Goal: Communication & Community: Answer question/provide support

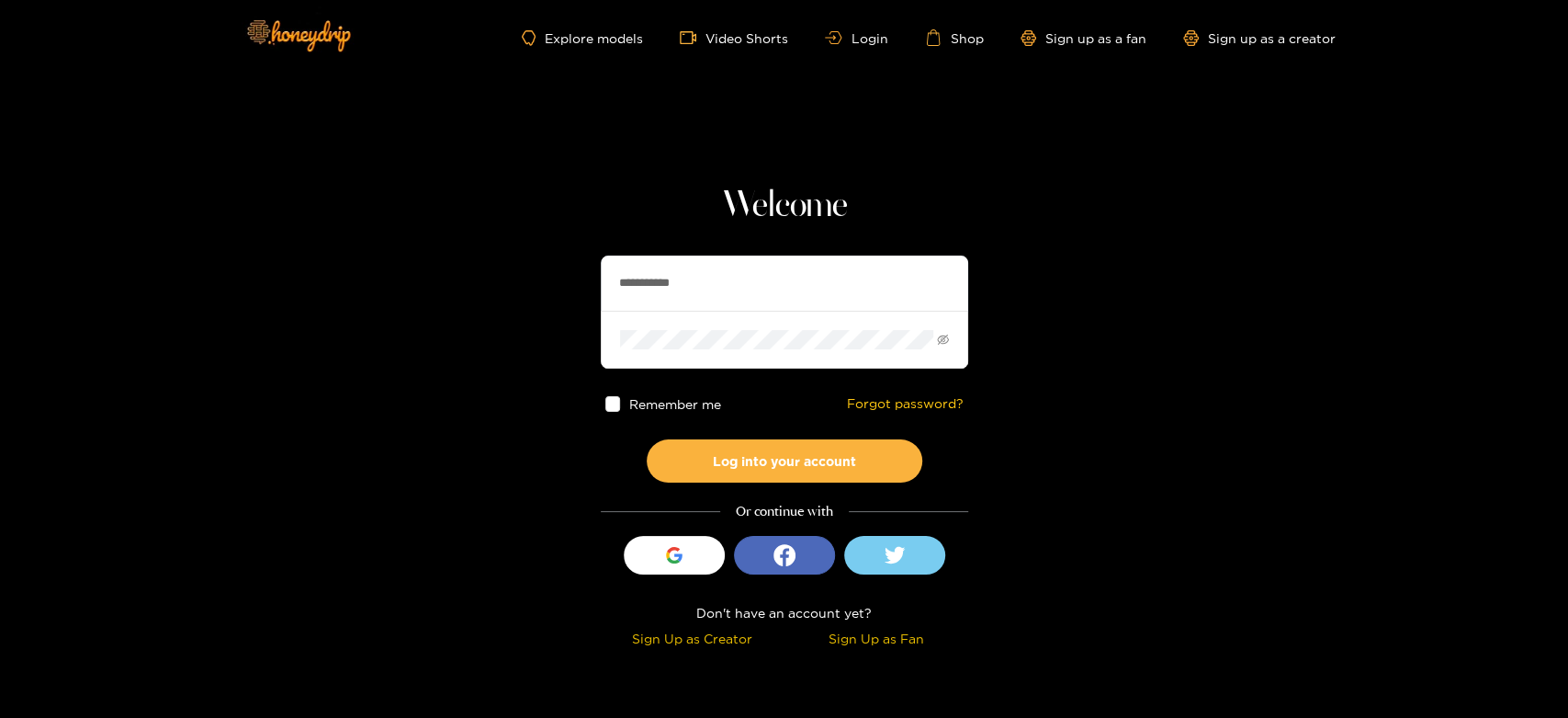
drag, startPoint x: 731, startPoint y: 269, endPoint x: 298, endPoint y: 267, distance: 433.0
click at [298, 267] on section "**********" at bounding box center [784, 327] width 1568 height 654
paste input "text"
type input "********"
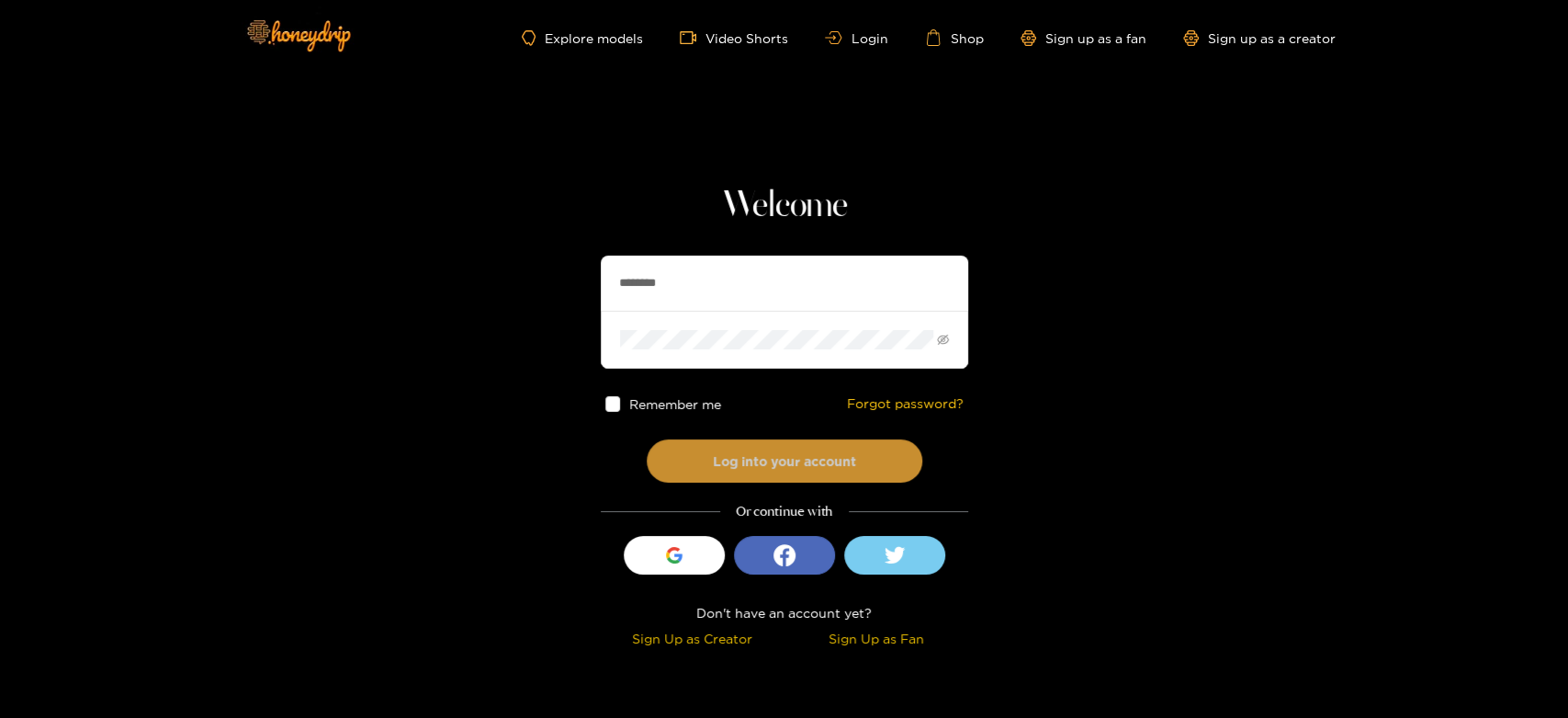
click at [776, 452] on button "Log into your account" at bounding box center [784, 461] width 275 height 43
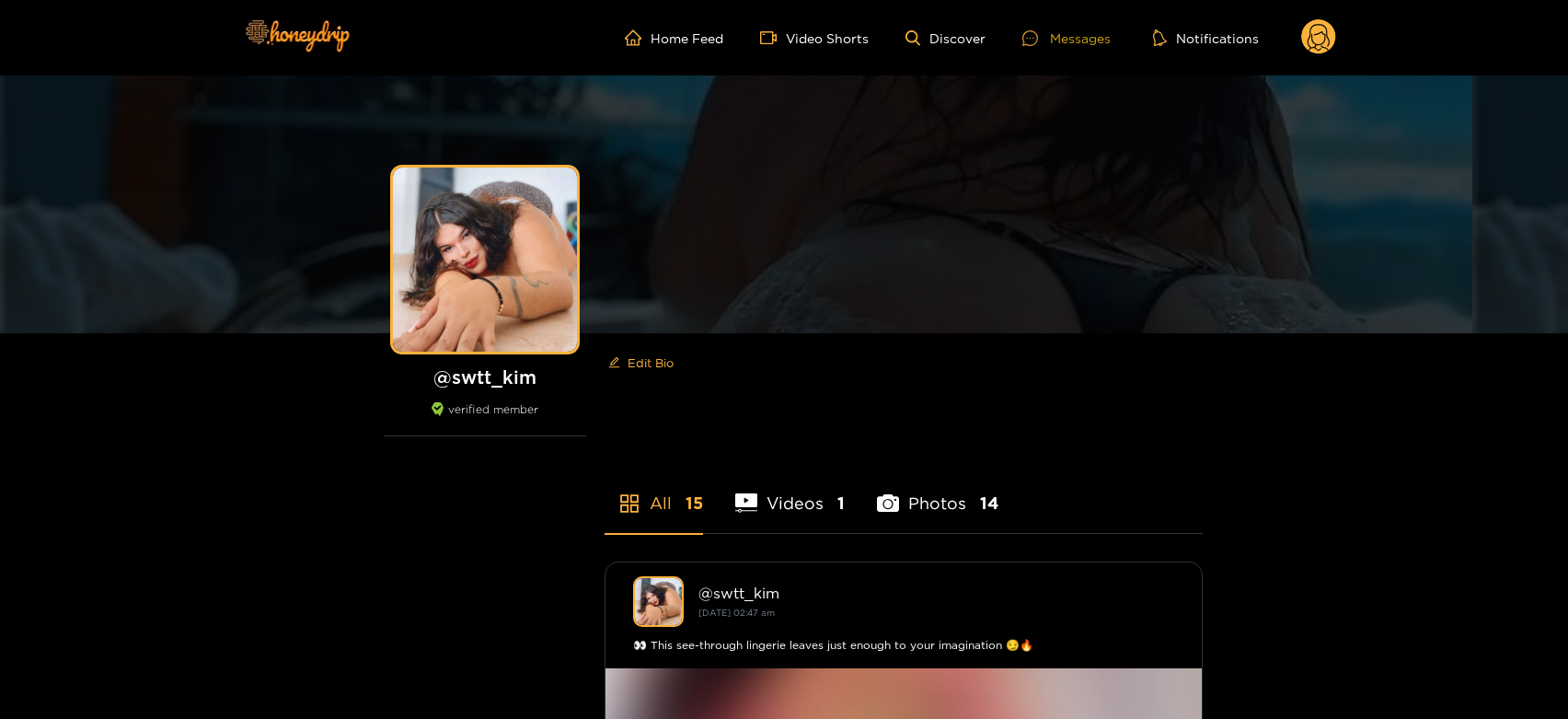
click at [1088, 42] on div "Messages" at bounding box center [1066, 38] width 88 height 21
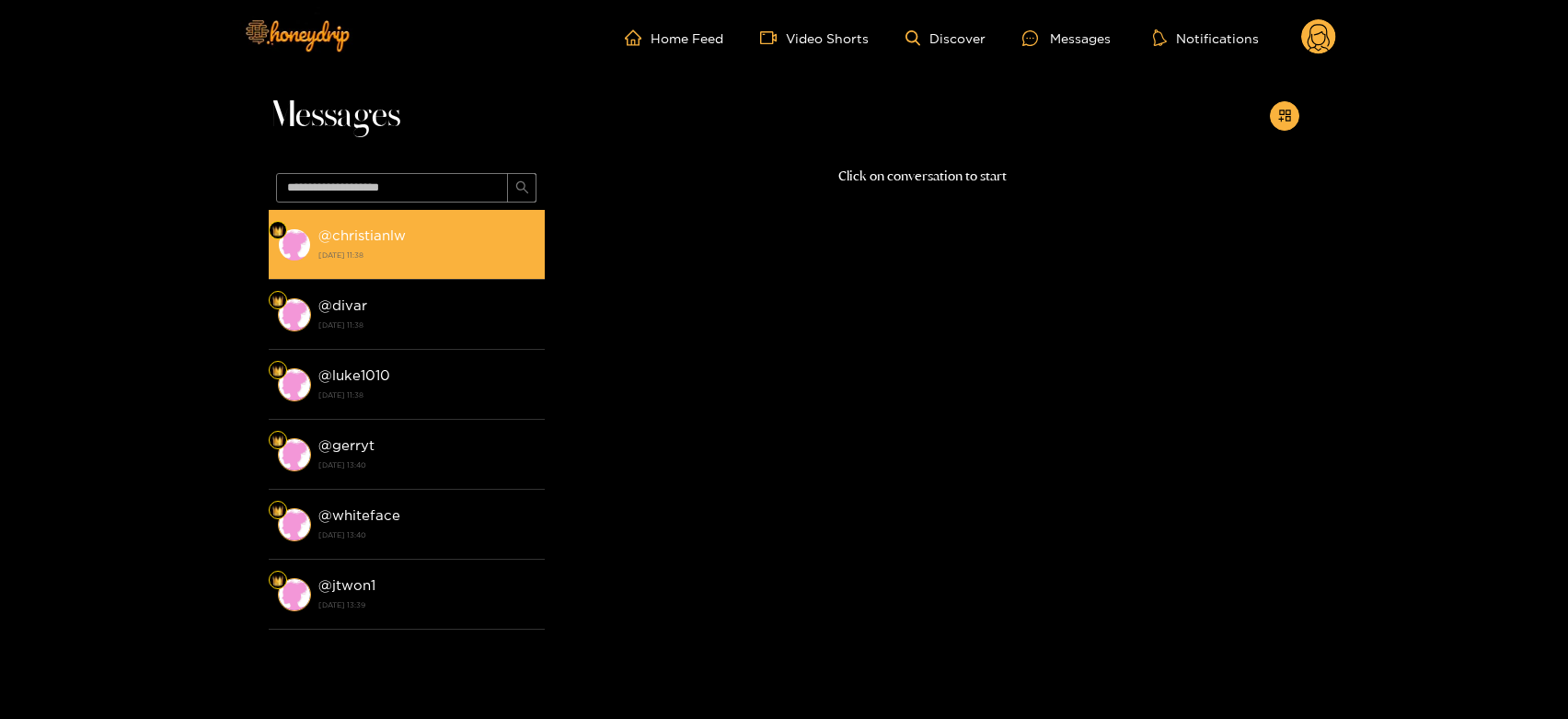
click at [473, 273] on li "@ christianlw 22 September 2025 11:38" at bounding box center [407, 244] width 276 height 70
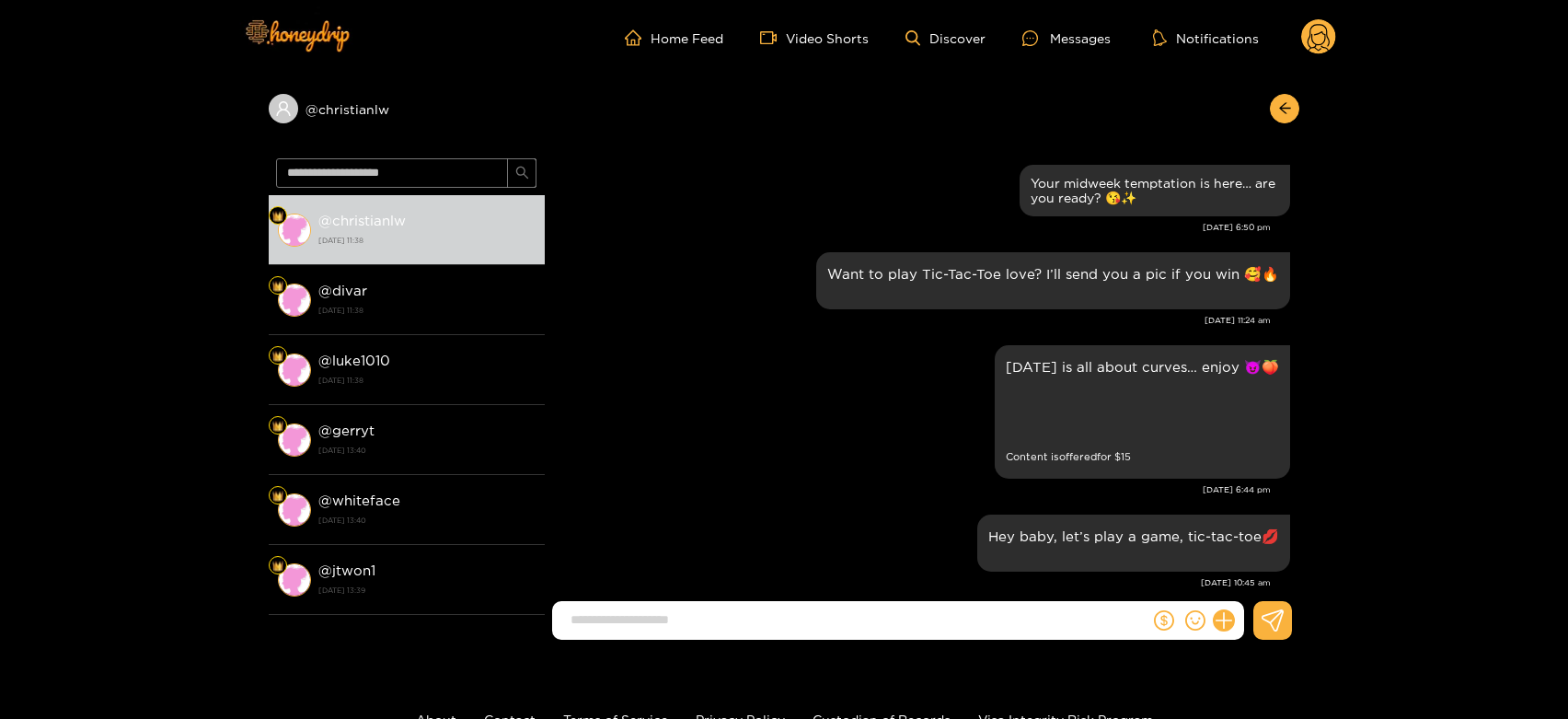
scroll to position [3231, 0]
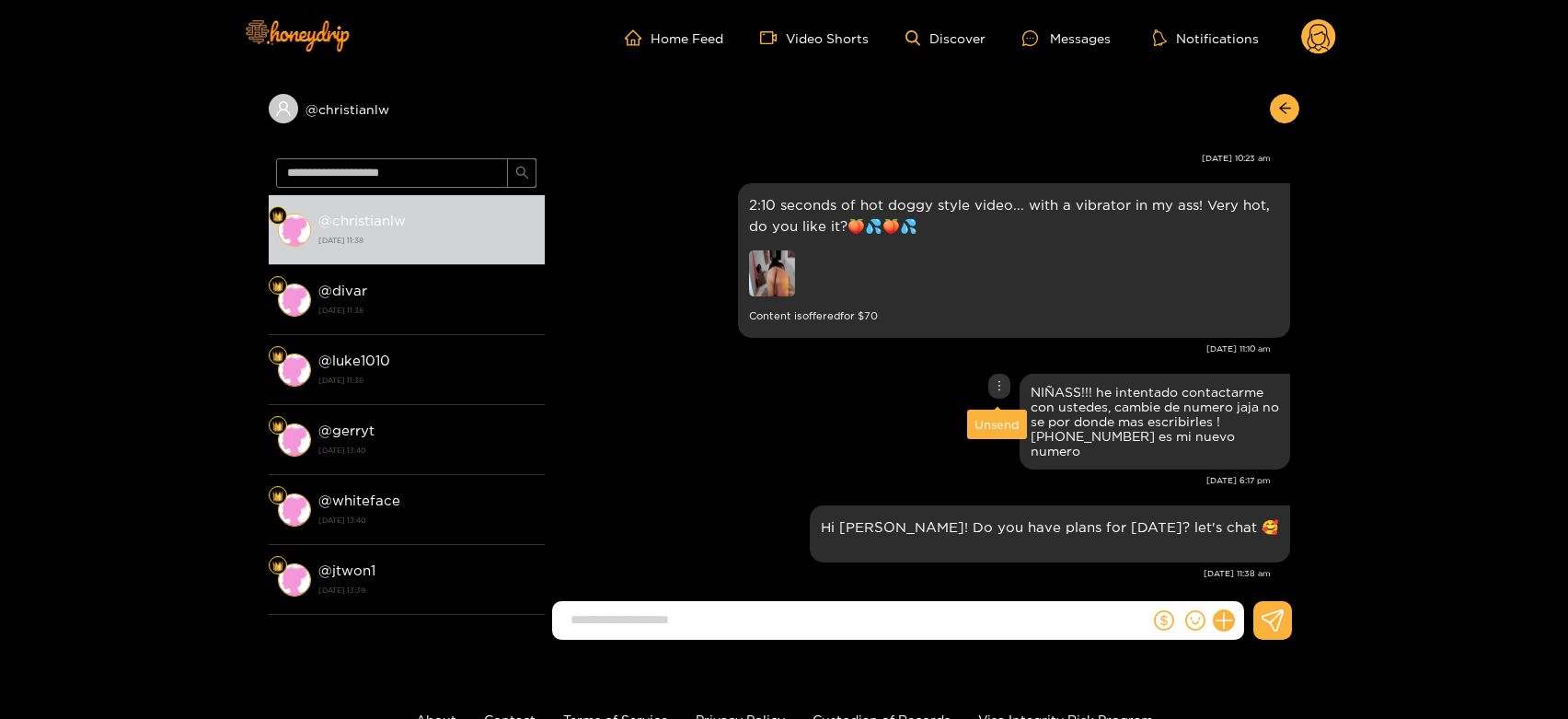
click at [991, 418] on div "Unsend" at bounding box center [997, 424] width 45 height 18
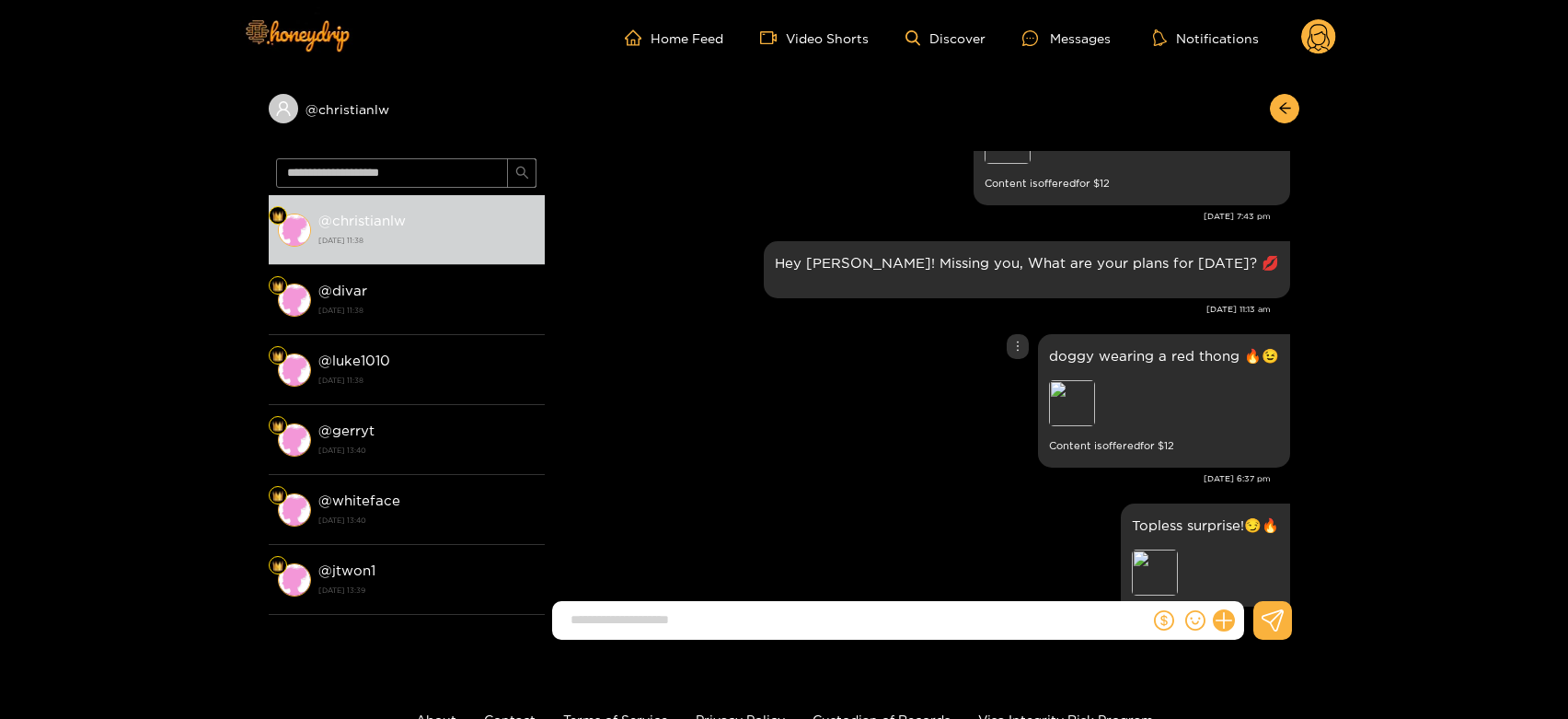
scroll to position [1988, 0]
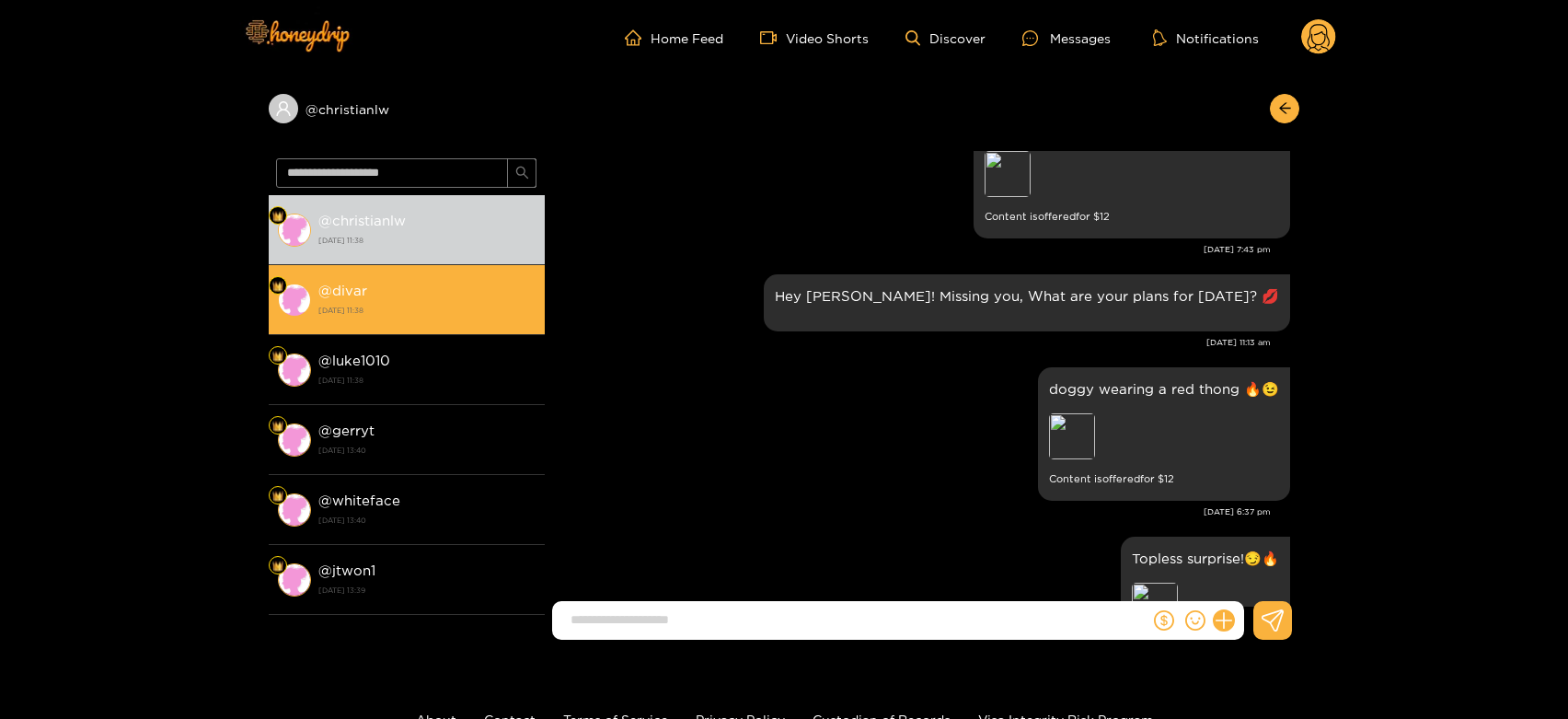
click at [427, 316] on strong "22 September 2025 11:38" at bounding box center [427, 309] width 217 height 16
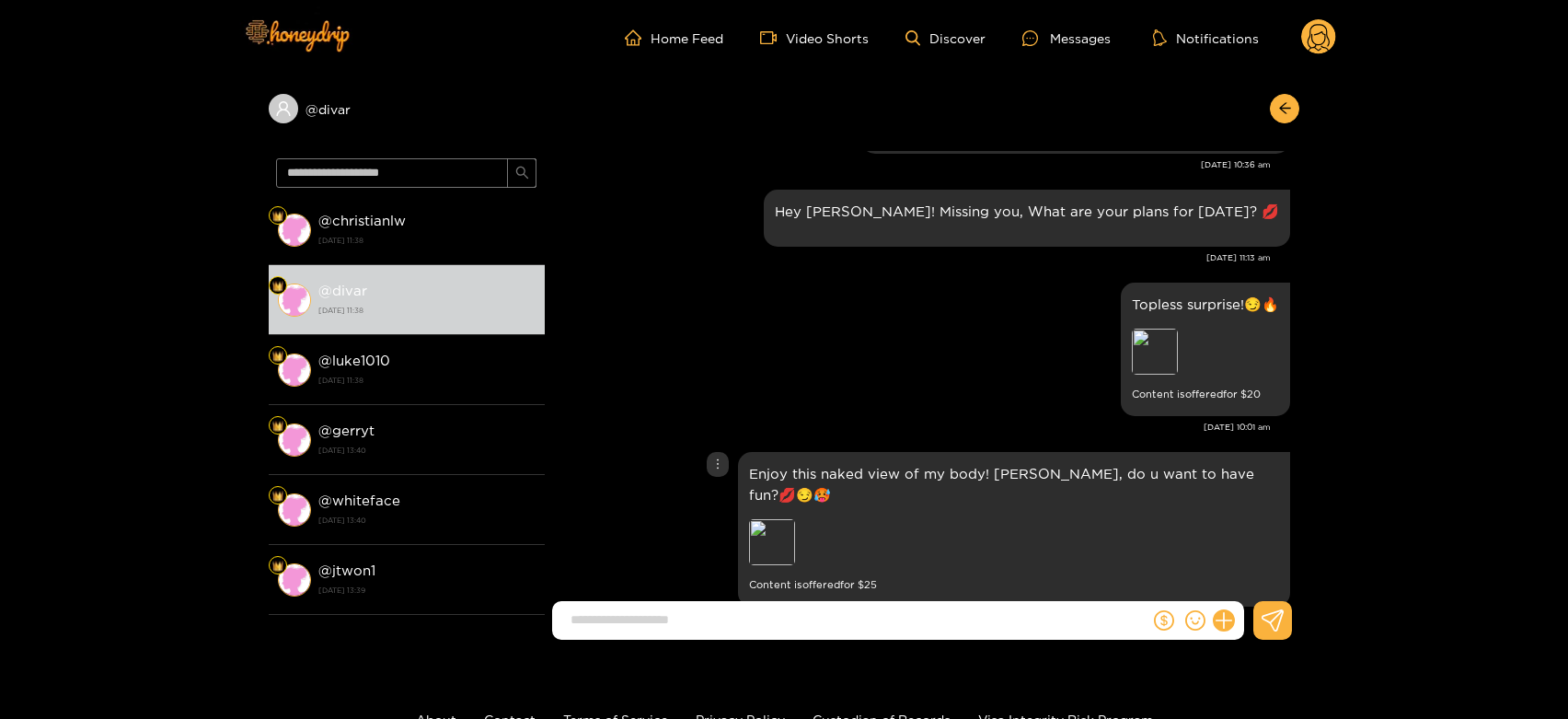
scroll to position [3500, 0]
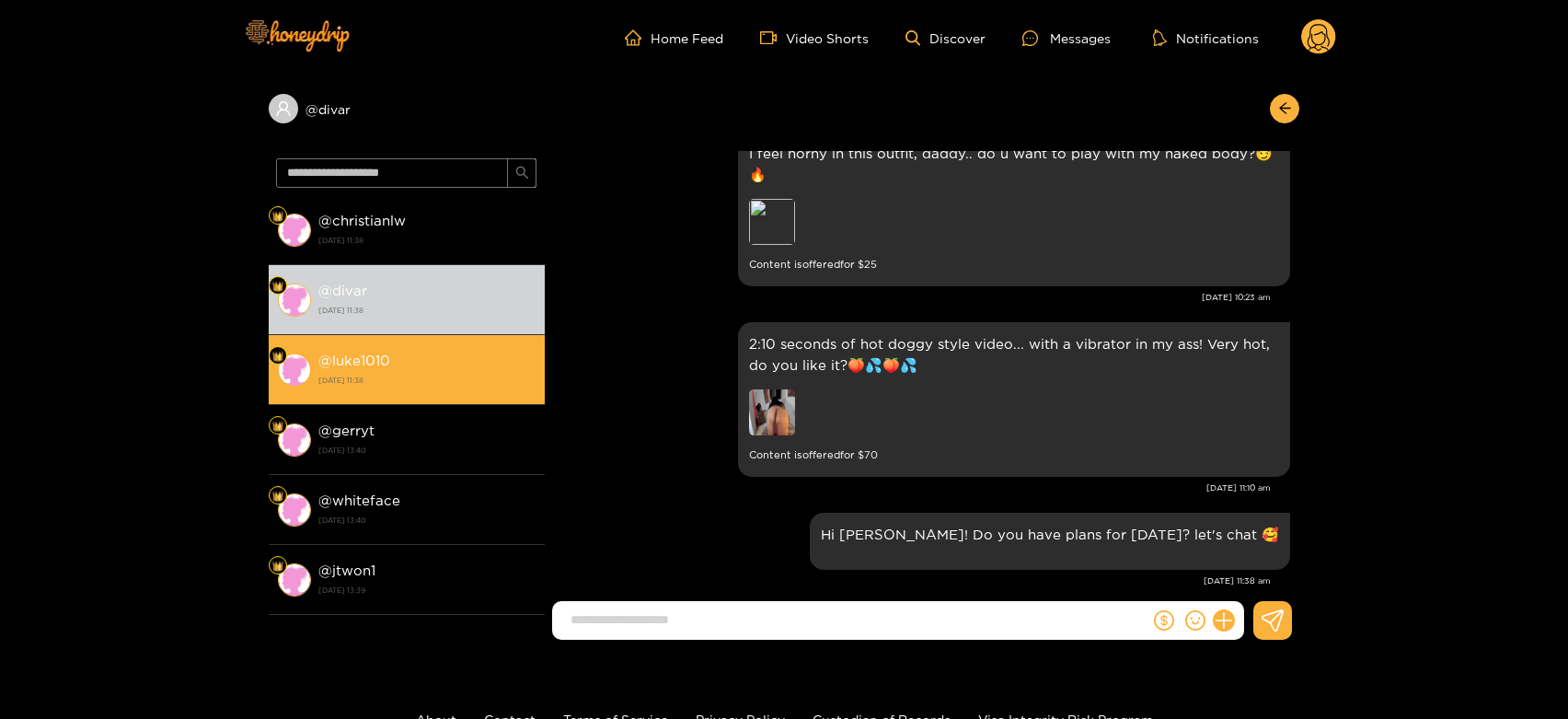
click at [513, 367] on div "@ luke1010 22 September 2025 11:38" at bounding box center [427, 369] width 217 height 41
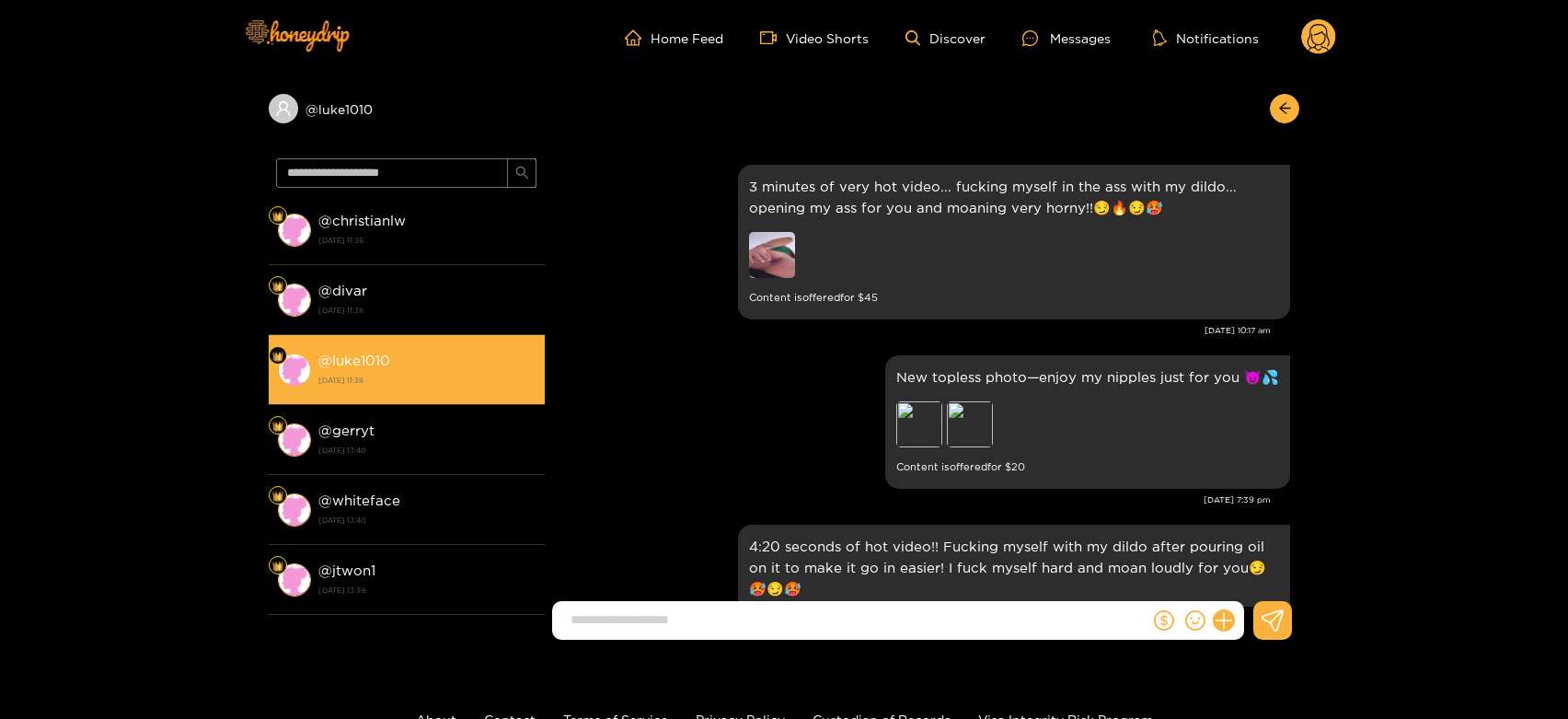
scroll to position [3521, 0]
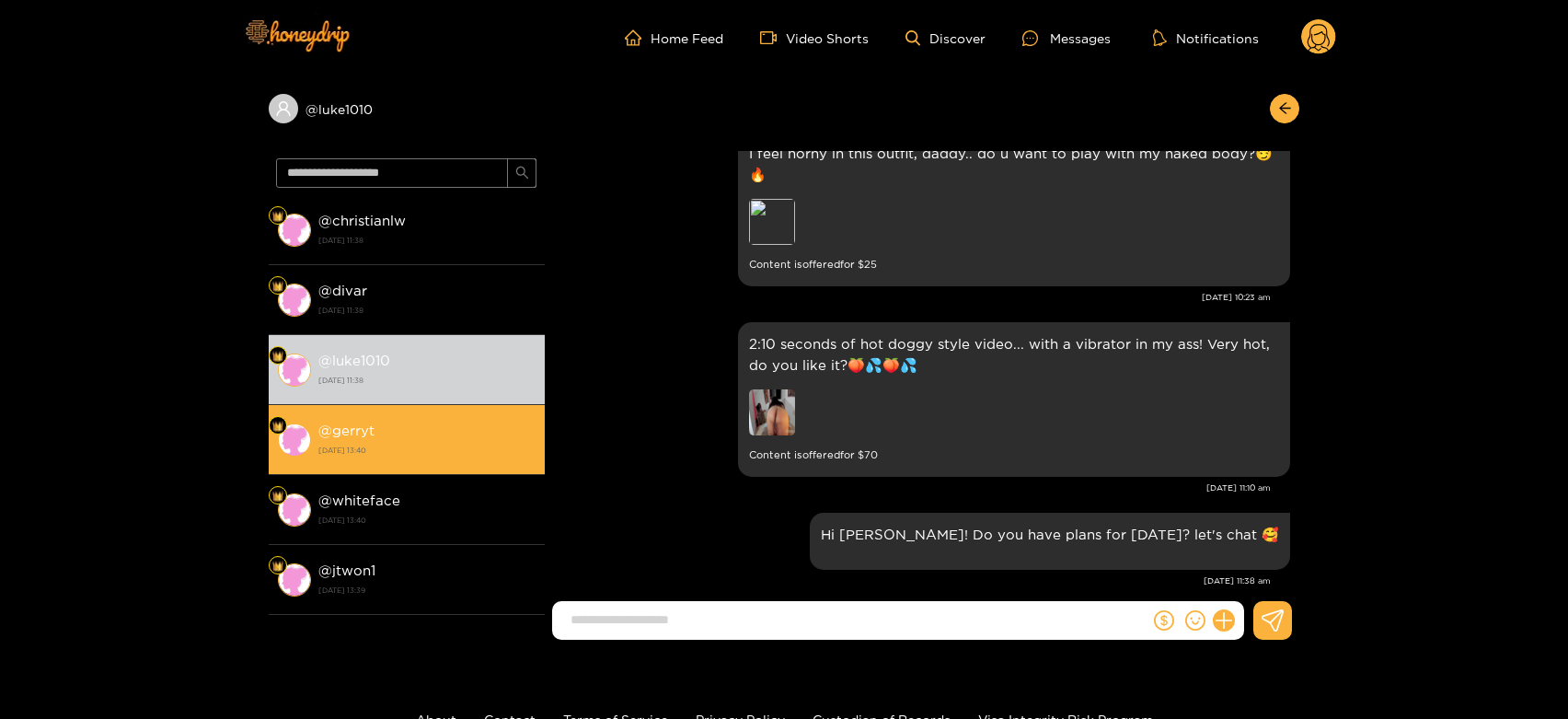
click at [335, 462] on li "@ gerryt 18 September 2025 13:40" at bounding box center [407, 439] width 276 height 70
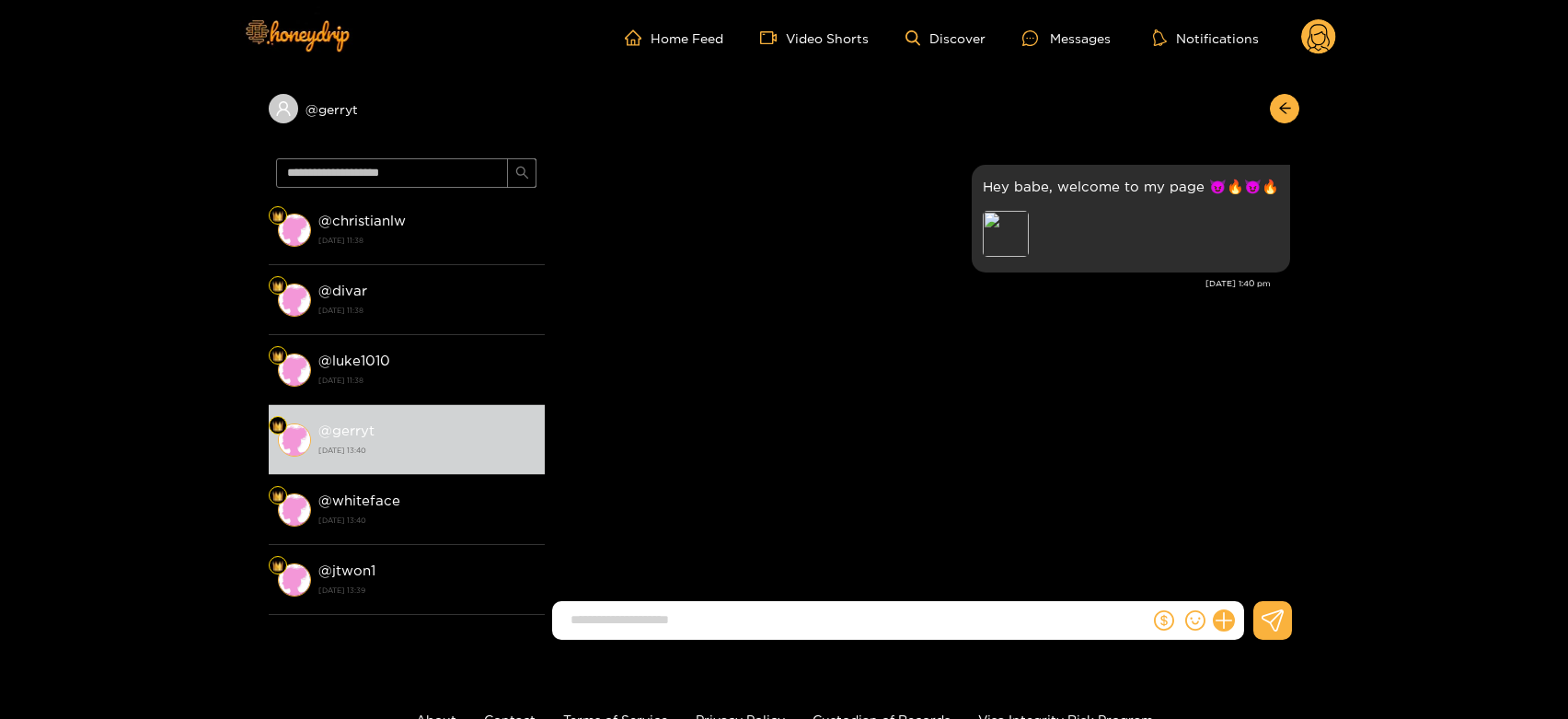
click at [1310, 29] on g at bounding box center [1319, 37] width 35 height 36
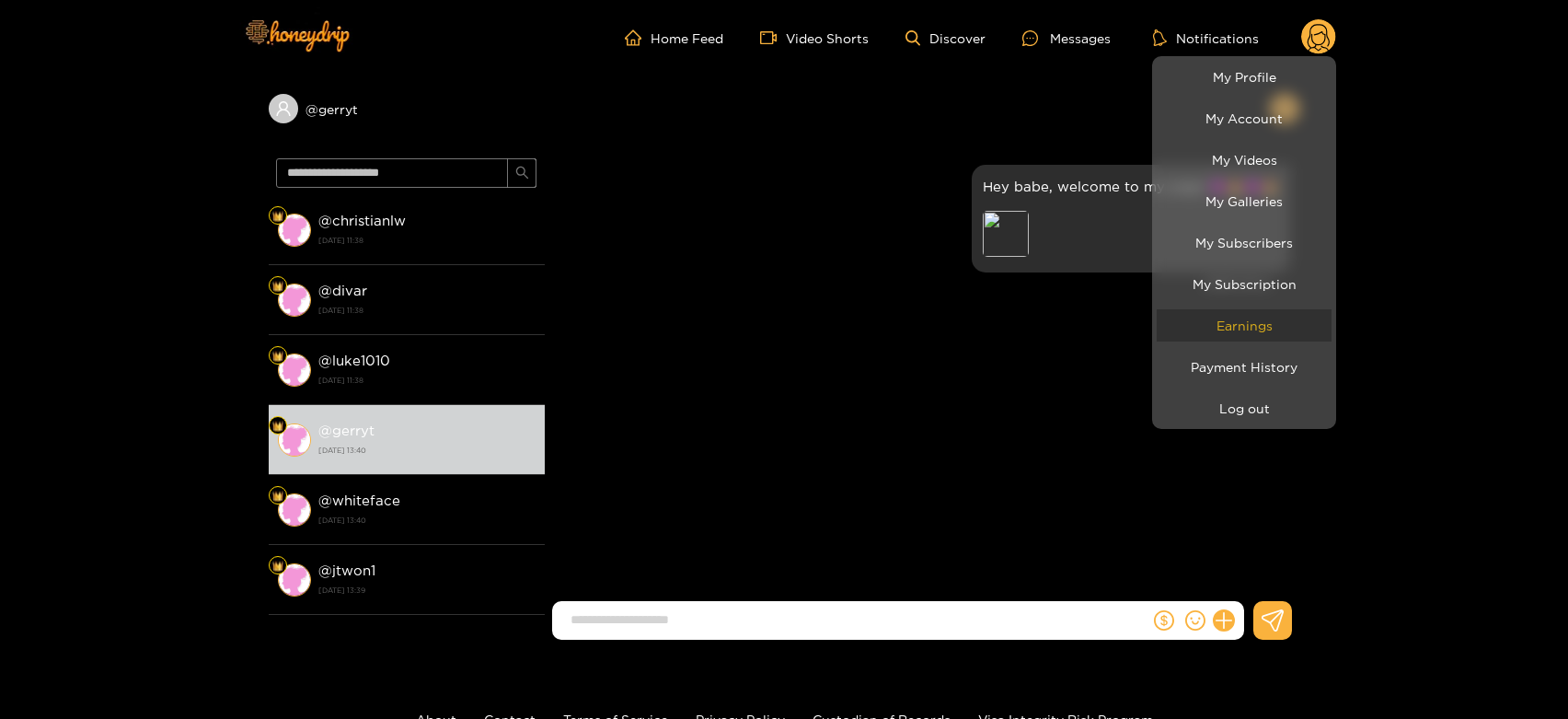
click at [1268, 327] on link "Earnings" at bounding box center [1244, 326] width 175 height 33
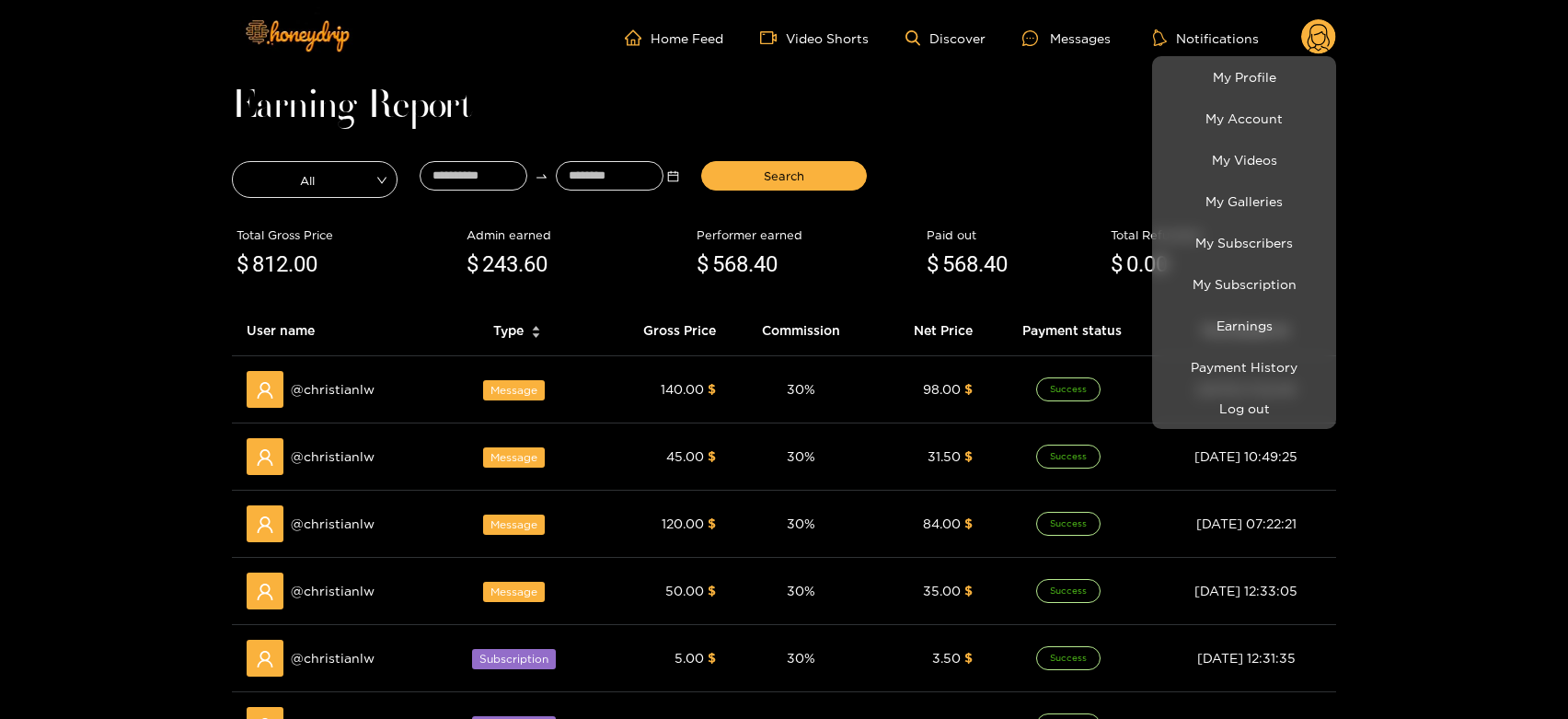
click at [319, 389] on div at bounding box center [784, 359] width 1568 height 719
click at [319, 389] on span "@ christianlw" at bounding box center [332, 389] width 83 height 20
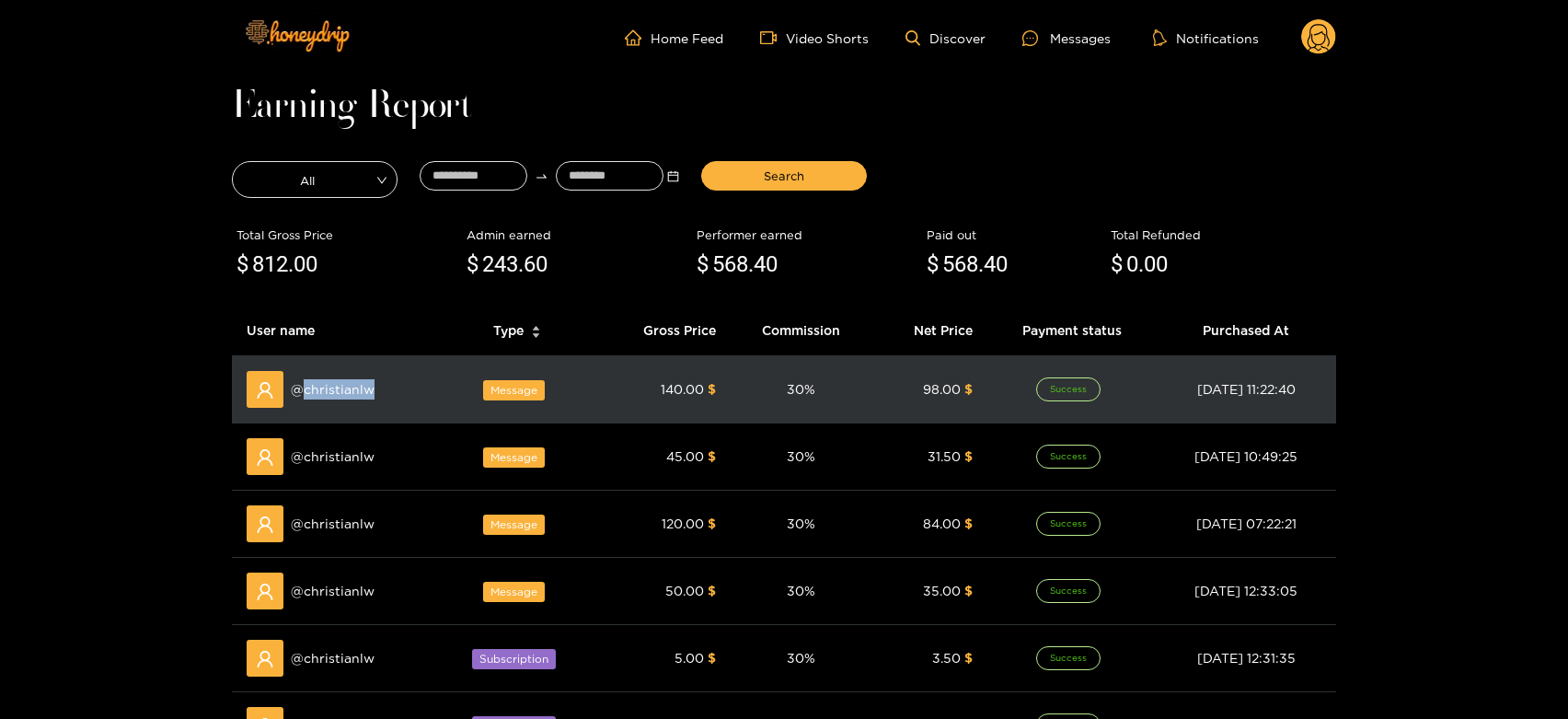
copy span "christianlw"
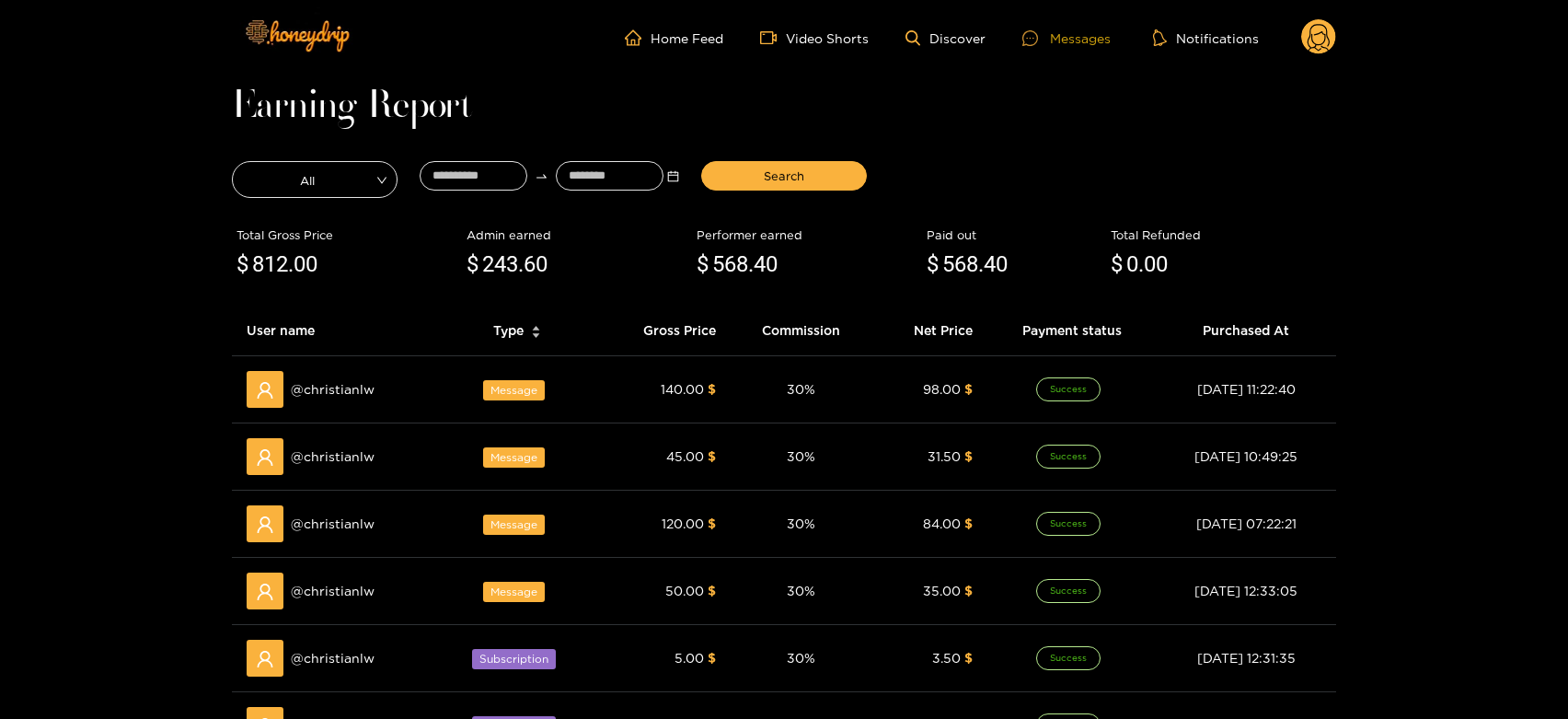
click at [1030, 41] on icon at bounding box center [1030, 38] width 15 height 15
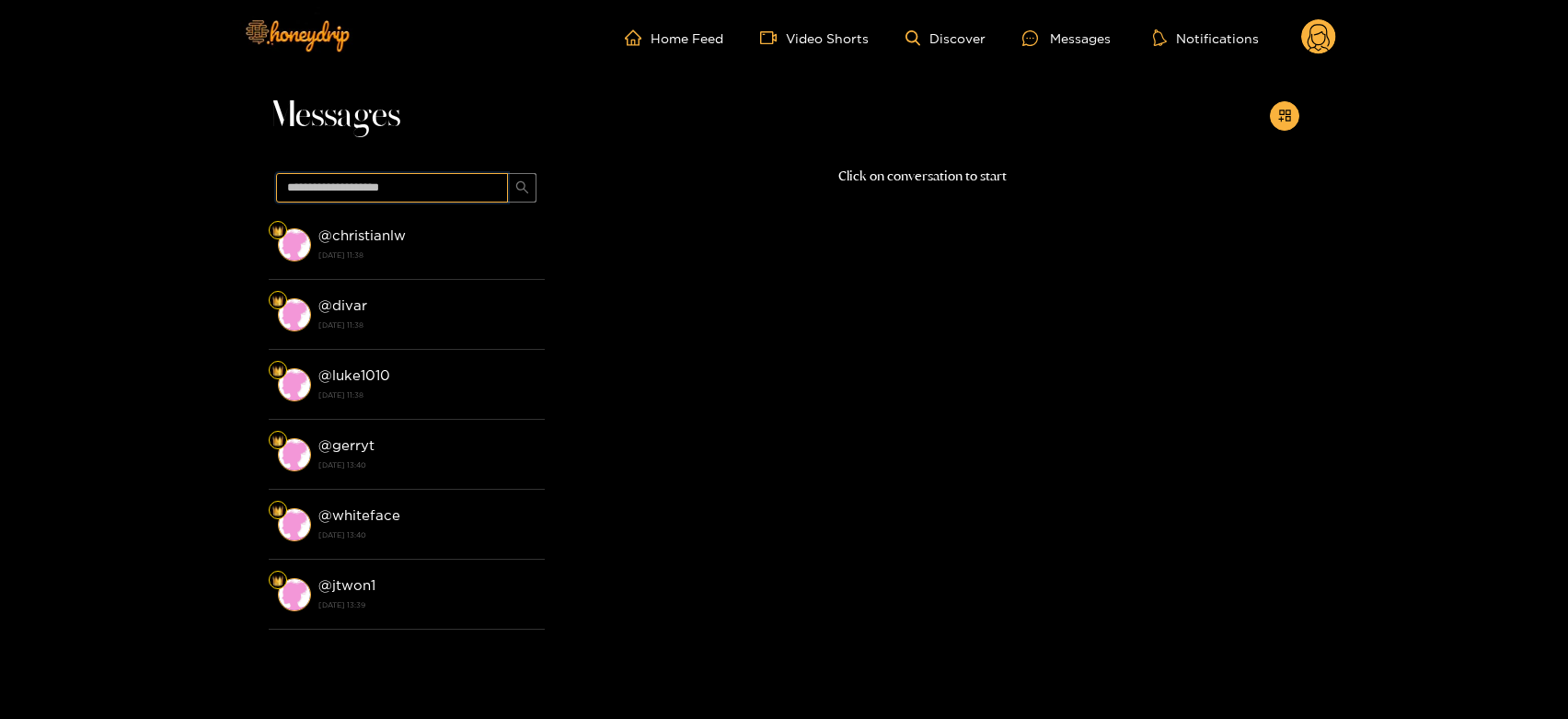
click at [390, 199] on input "text" at bounding box center [392, 188] width 232 height 30
paste input "**********"
type input "**********"
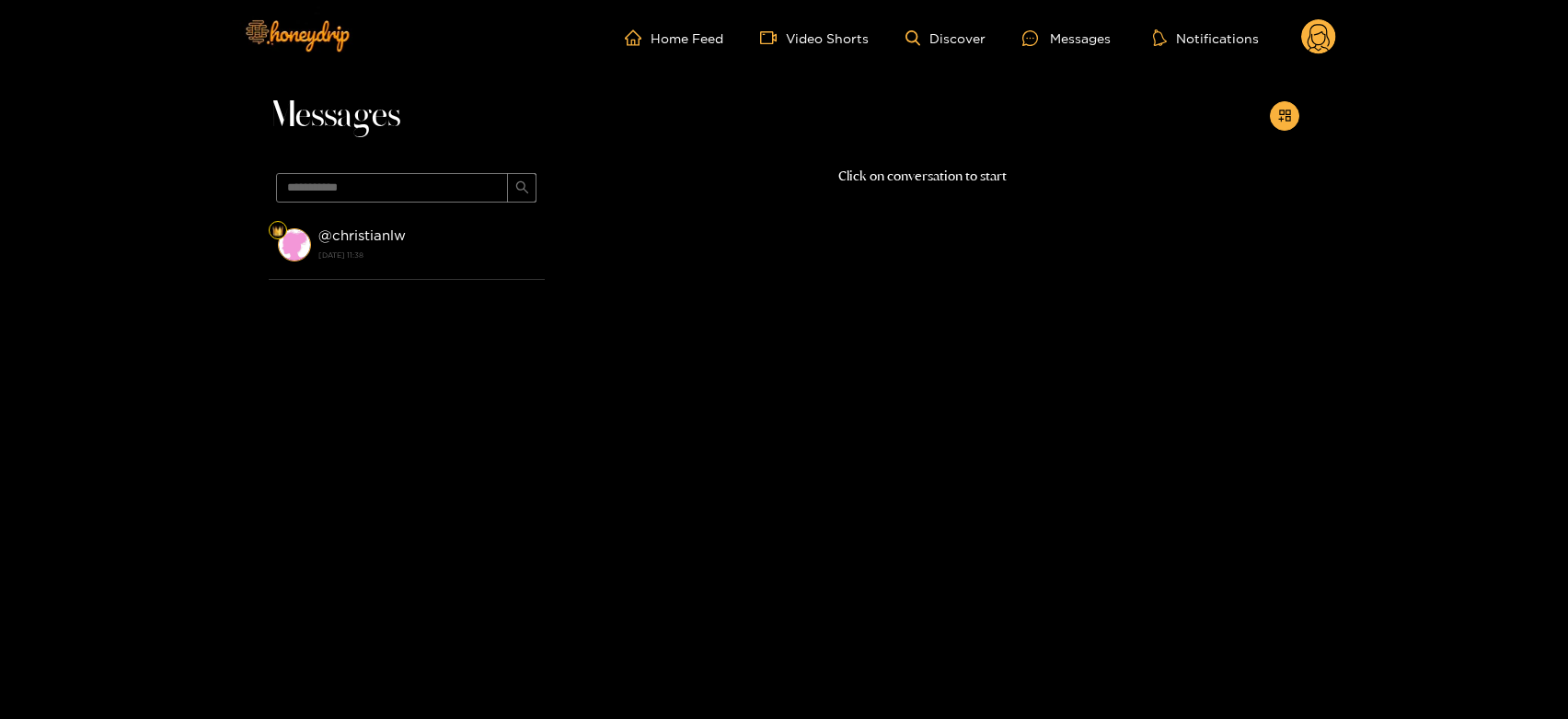
click at [394, 234] on strong "@ christianlw" at bounding box center [362, 235] width 87 height 15
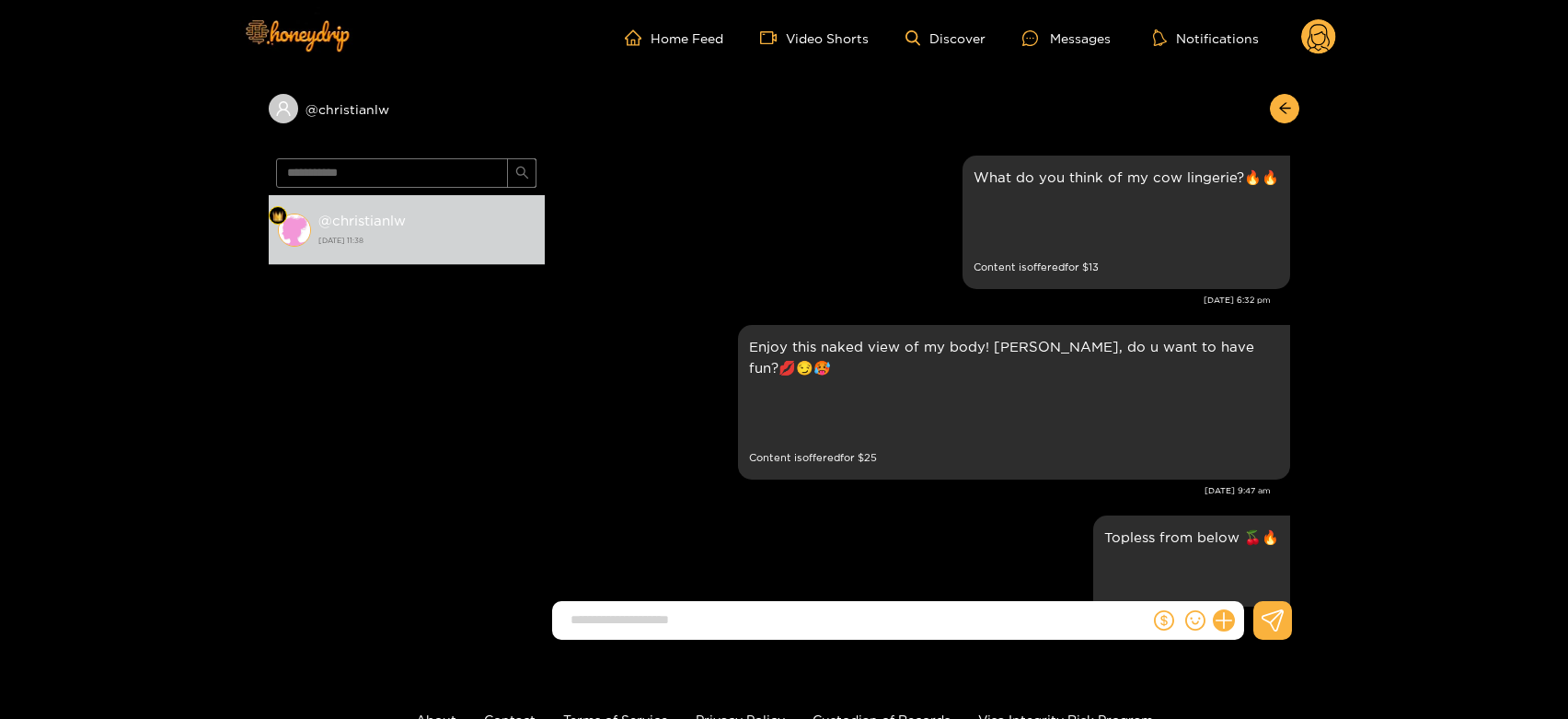
scroll to position [2349, 0]
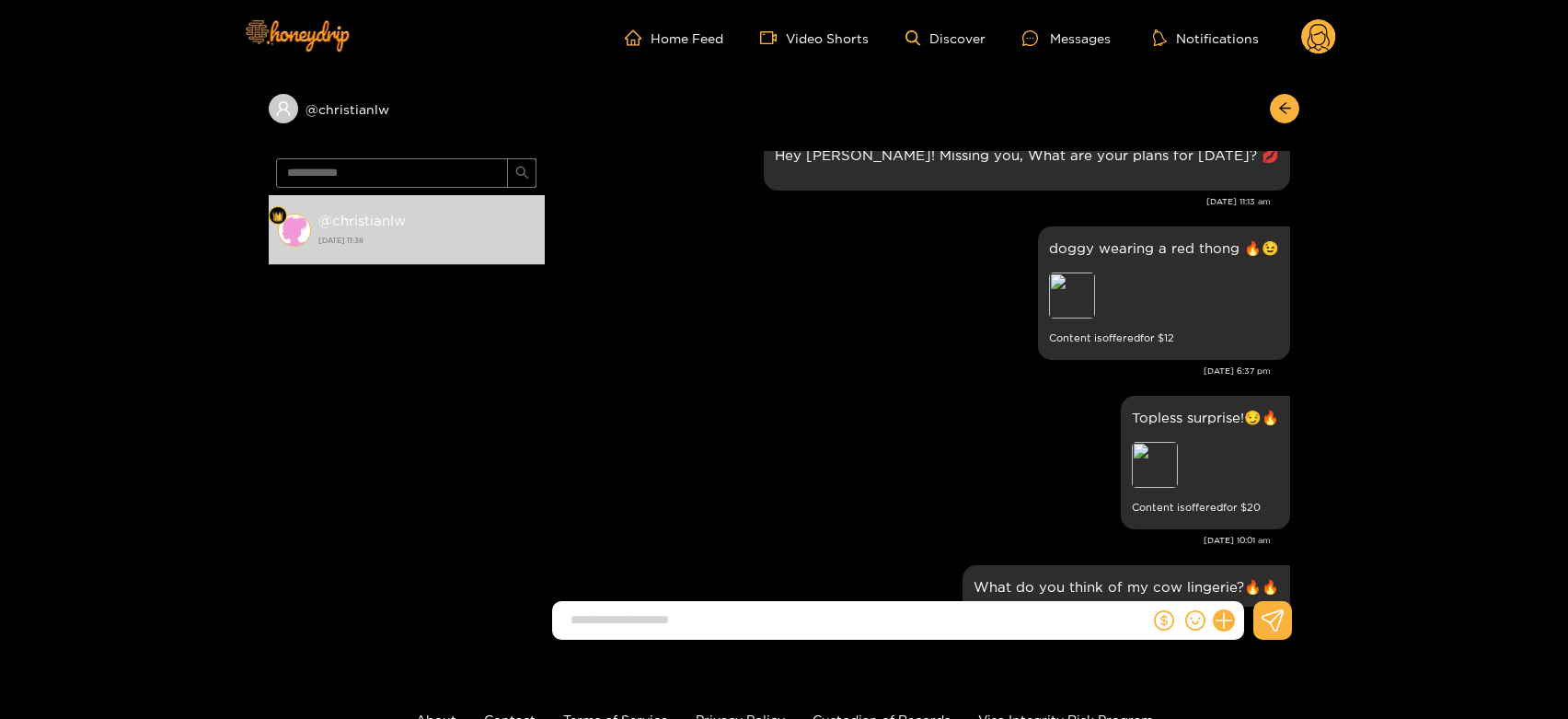
click at [1310, 29] on circle at bounding box center [1319, 36] width 35 height 35
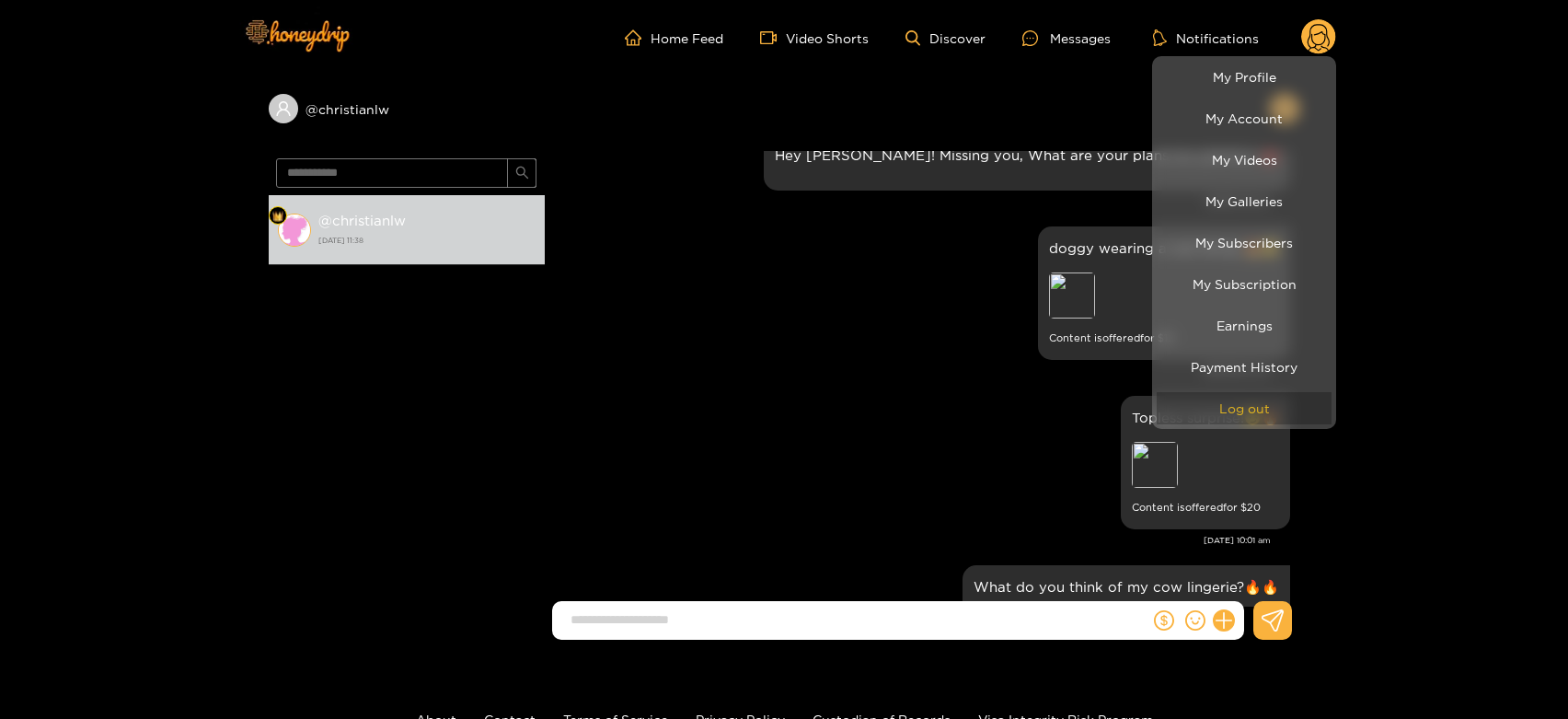
click at [1254, 398] on button "Log out" at bounding box center [1244, 409] width 175 height 33
